Goal: Transaction & Acquisition: Download file/media

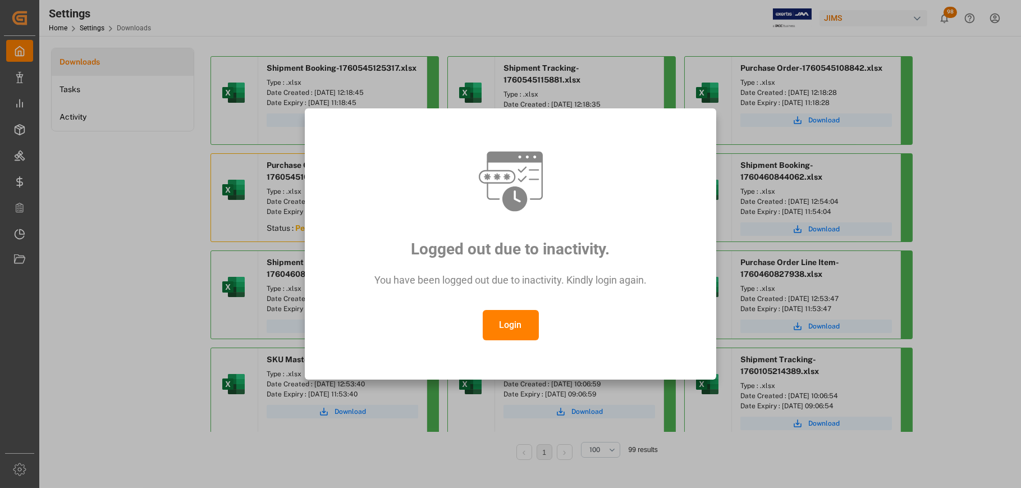
click at [505, 341] on div "Logged out due to inactivity. You have been logged out due to inactivity. Kindl…" at bounding box center [510, 244] width 393 height 253
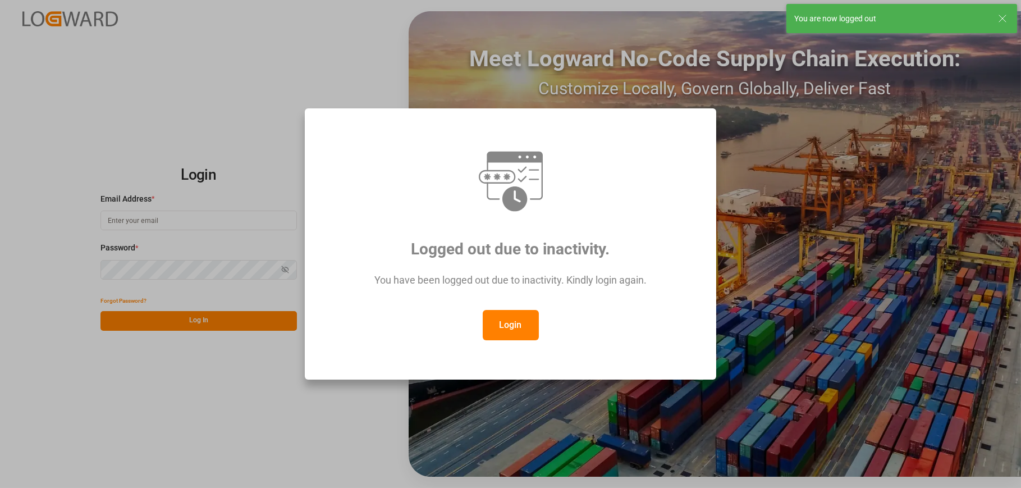
type input "[PERSON_NAME][EMAIL_ADDRESS][DOMAIN_NAME]"
click at [189, 321] on div "Logged out due to inactivity. You have been logged out due to inactivity. Kindl…" at bounding box center [510, 244] width 1021 height 488
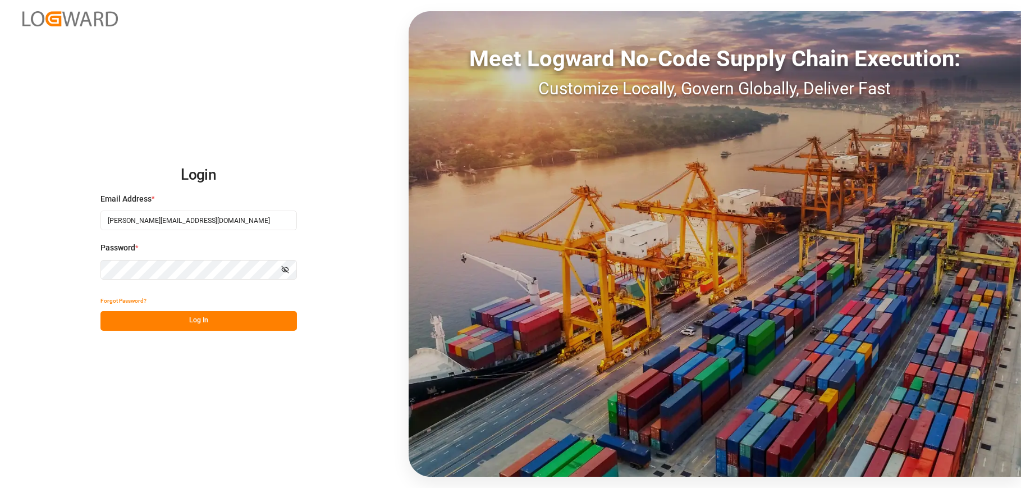
click at [184, 318] on button "Log In" at bounding box center [199, 321] width 197 height 20
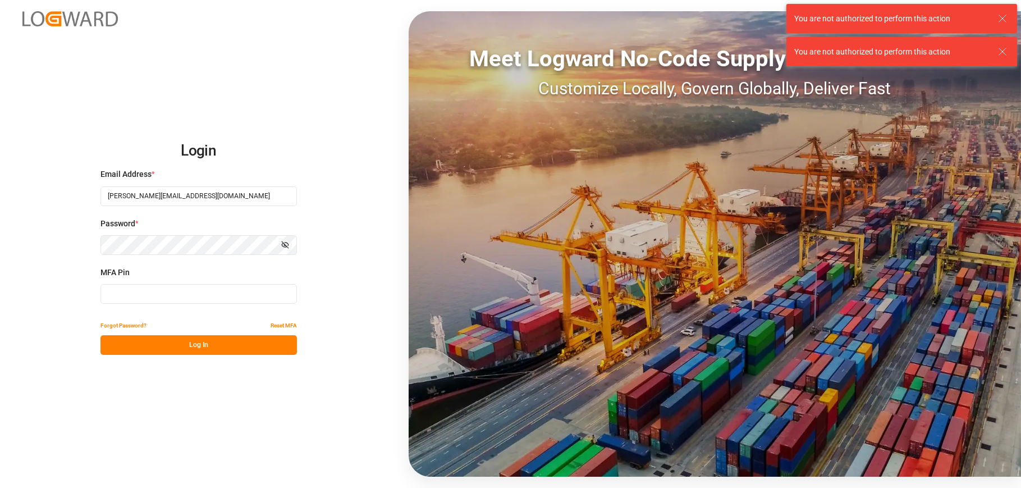
click at [188, 298] on input at bounding box center [199, 294] width 197 height 20
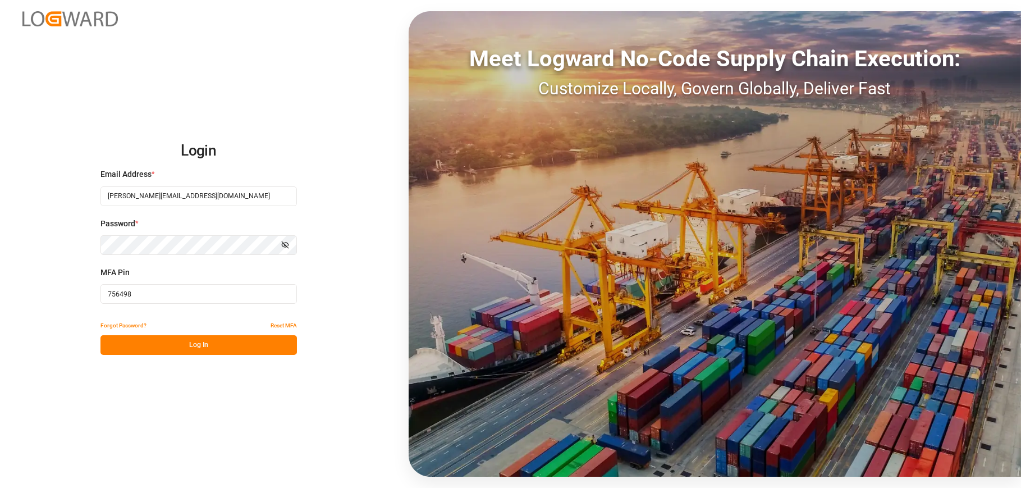
type input "756498"
click at [183, 343] on button "Log In" at bounding box center [199, 345] width 197 height 20
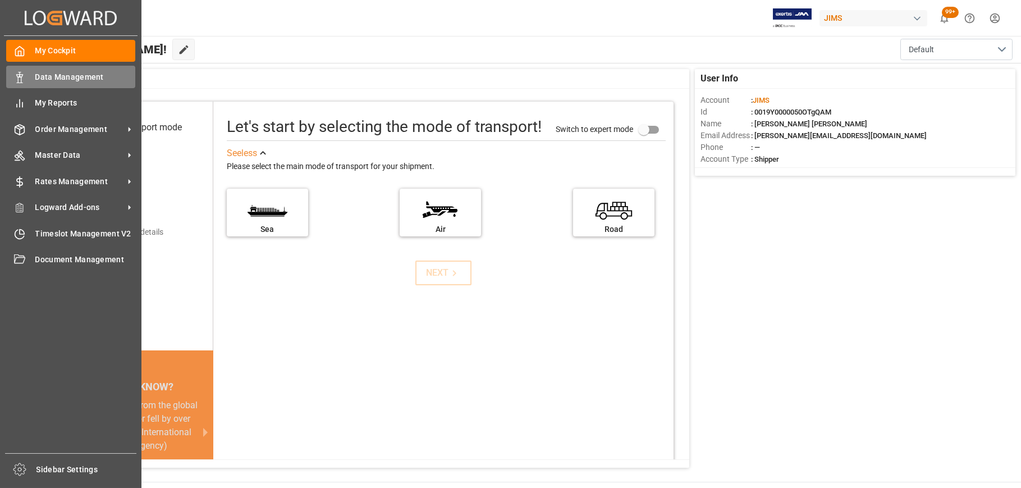
click at [48, 72] on span "Data Management" at bounding box center [85, 77] width 101 height 12
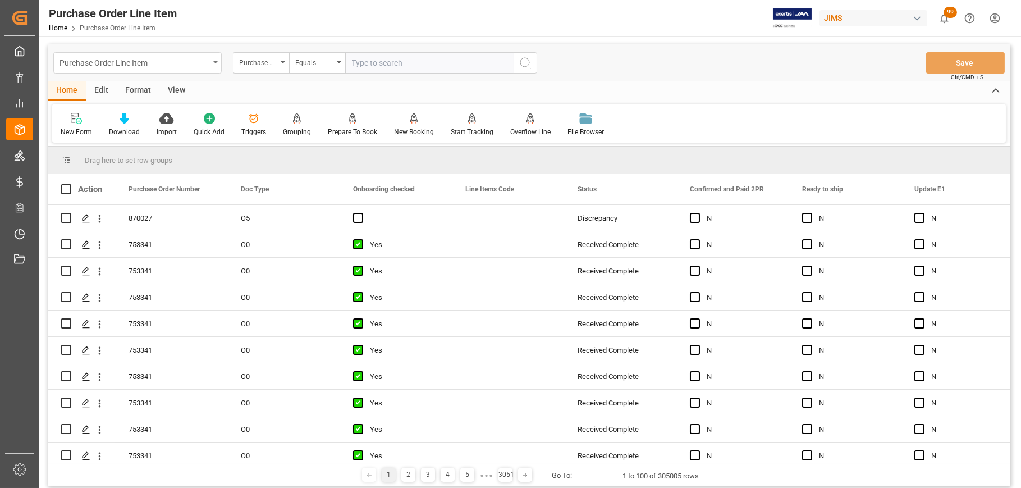
click at [213, 61] on icon "open menu" at bounding box center [215, 62] width 4 height 2
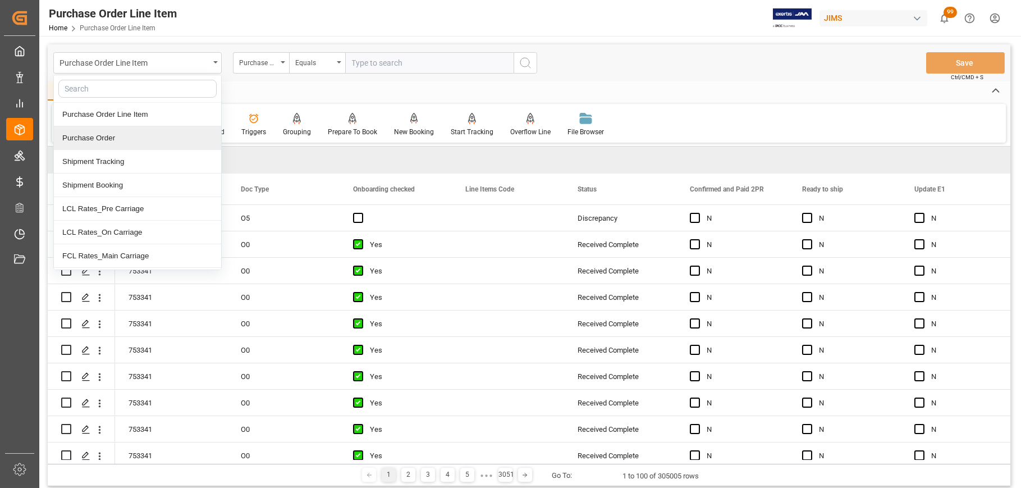
click at [107, 140] on div "Purchase Order" at bounding box center [137, 138] width 167 height 24
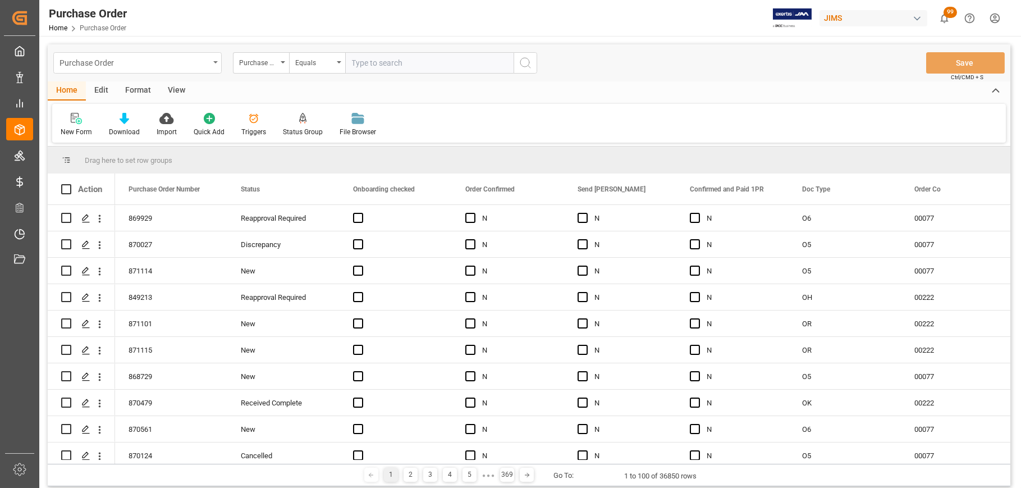
click at [215, 63] on div "Purchase Order" at bounding box center [137, 62] width 168 height 21
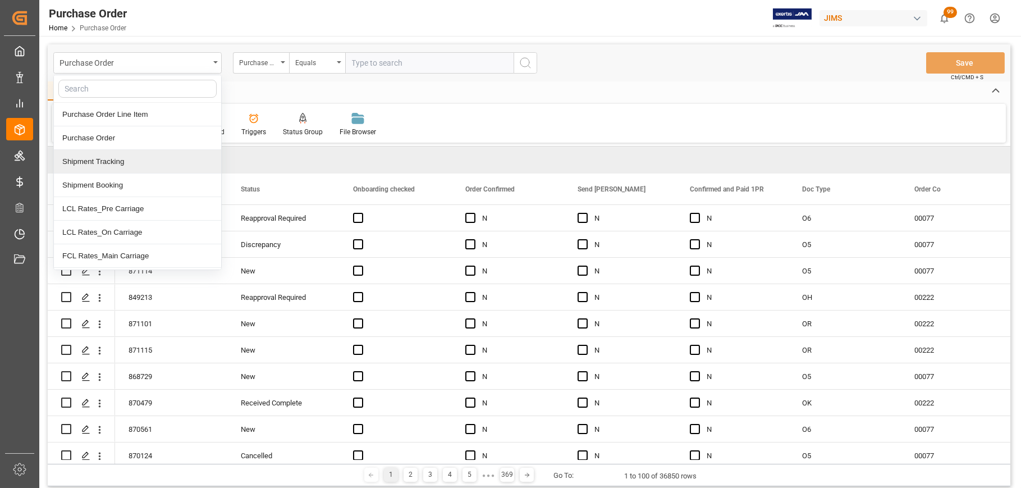
click at [93, 160] on div "Shipment Tracking" at bounding box center [137, 162] width 167 height 24
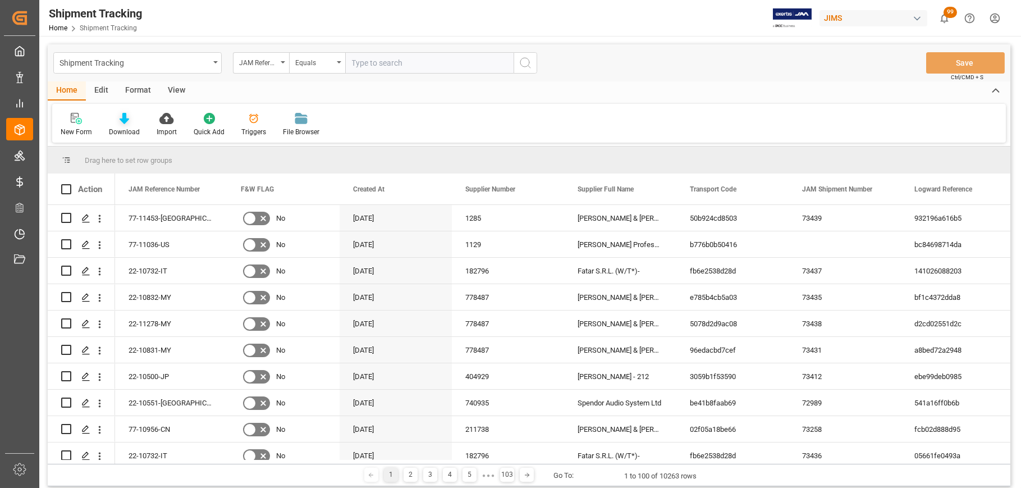
click at [123, 120] on icon at bounding box center [125, 118] width 10 height 11
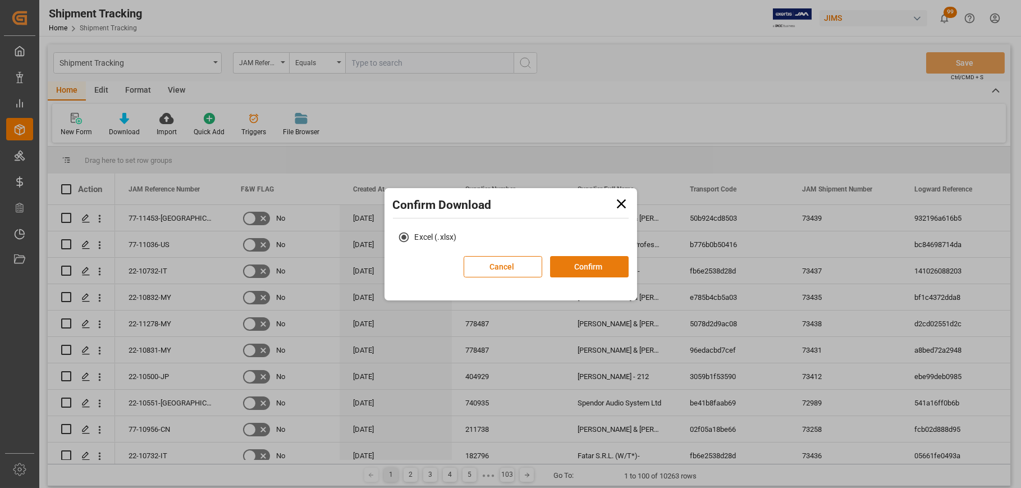
click at [572, 264] on button "Confirm" at bounding box center [589, 266] width 79 height 21
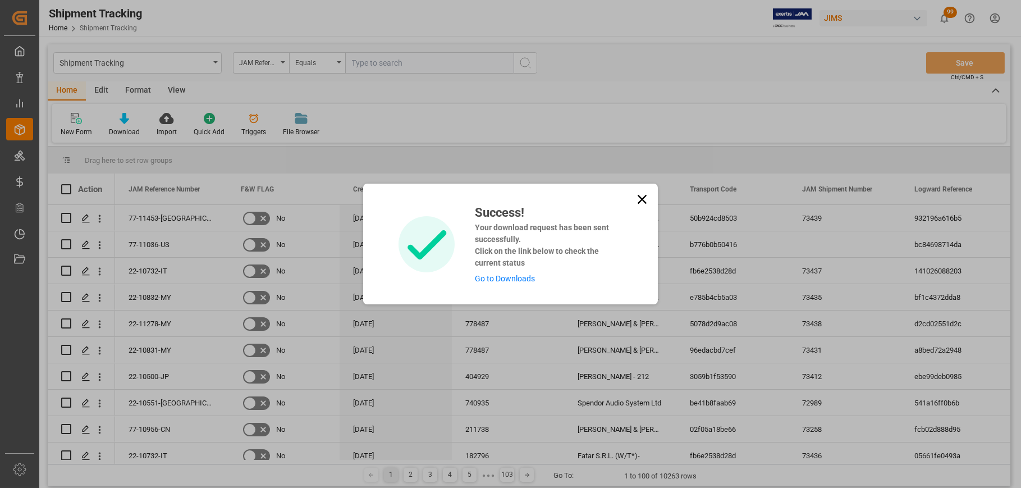
click at [506, 281] on link "Go to Downloads" at bounding box center [505, 278] width 60 height 9
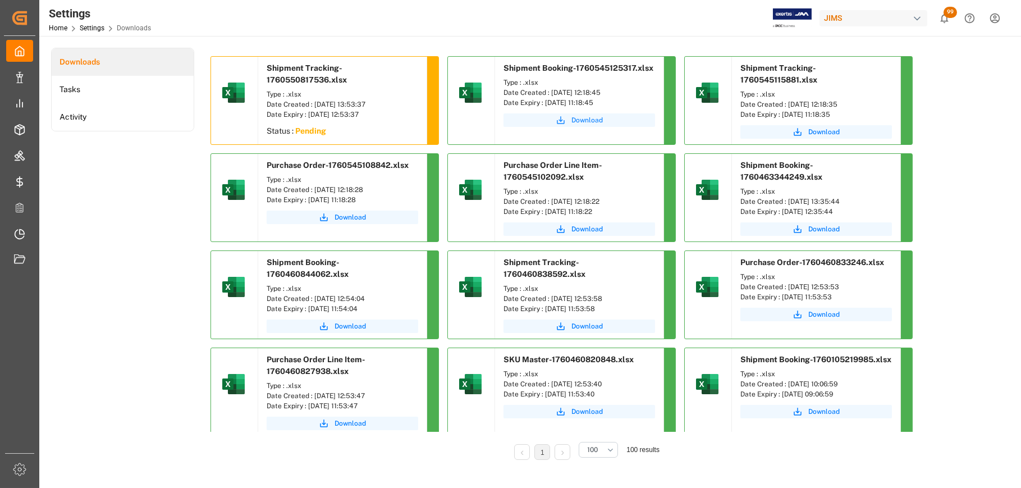
click at [590, 120] on span "Download" at bounding box center [587, 120] width 31 height 10
click at [824, 127] on span "Download" at bounding box center [823, 132] width 31 height 10
click at [348, 216] on span "Download" at bounding box center [350, 217] width 31 height 10
click at [586, 227] on span "Download" at bounding box center [587, 229] width 31 height 10
